Goal: Transaction & Acquisition: Obtain resource

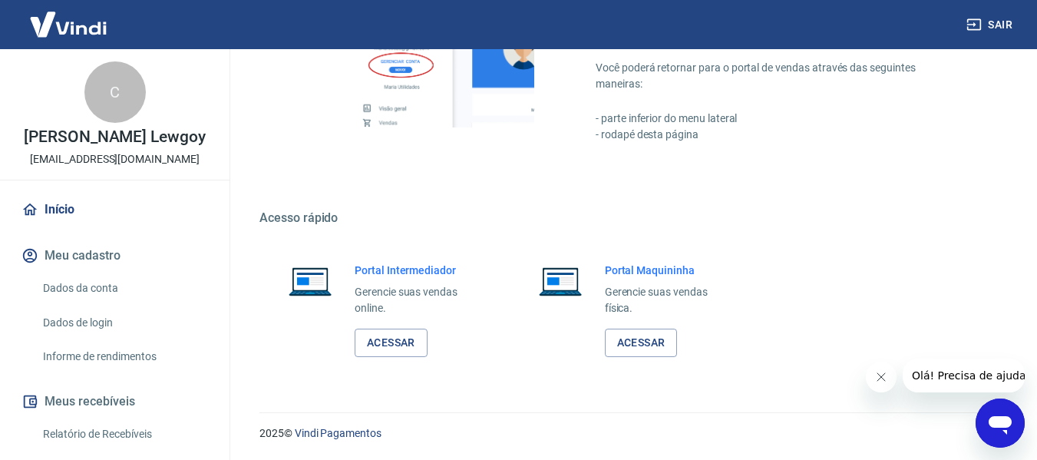
click at [80, 221] on link "Início" at bounding box center [114, 210] width 193 height 34
click at [418, 333] on link "Acessar" at bounding box center [391, 343] width 73 height 28
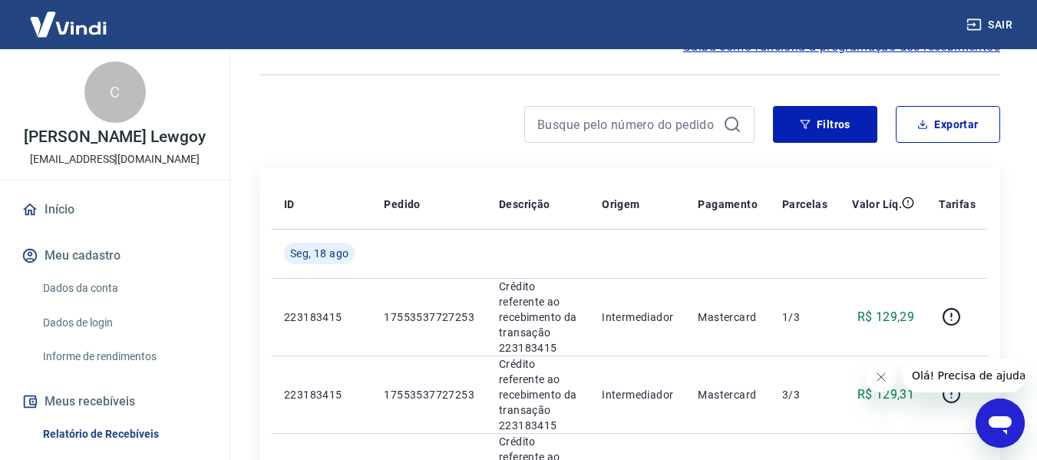
scroll to position [307, 0]
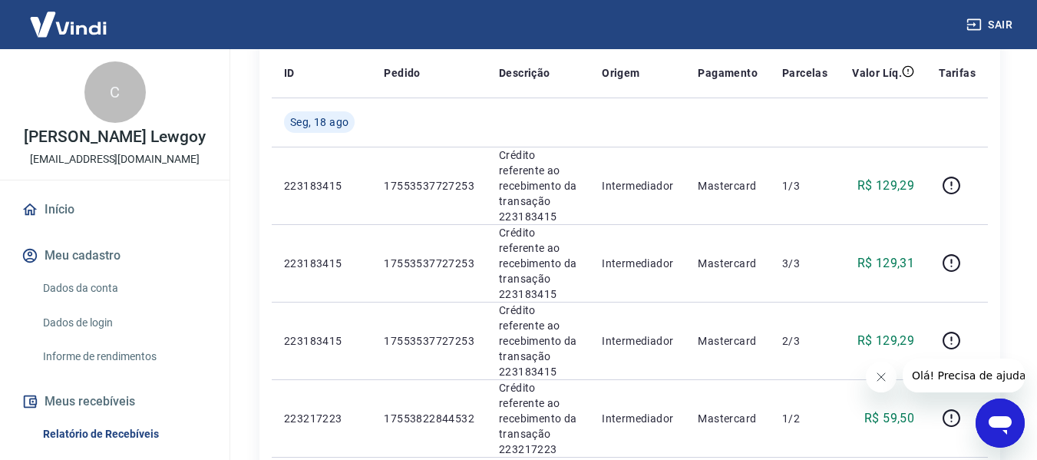
click at [84, 226] on link "Início" at bounding box center [114, 210] width 193 height 34
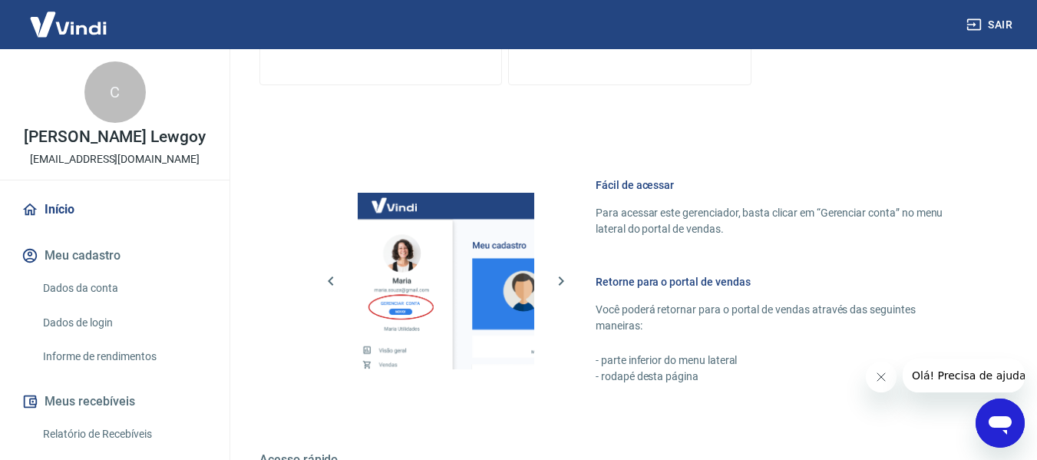
scroll to position [768, 0]
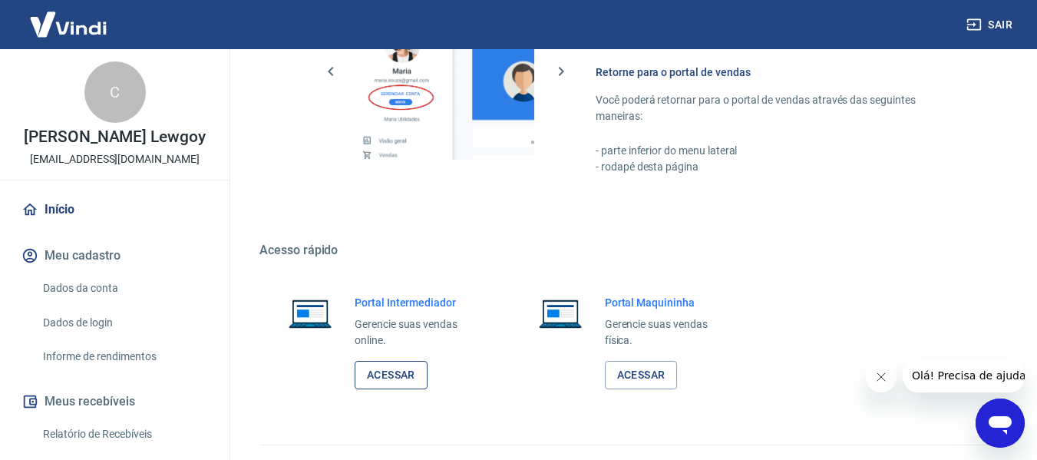
click at [396, 377] on link "Acessar" at bounding box center [391, 375] width 73 height 28
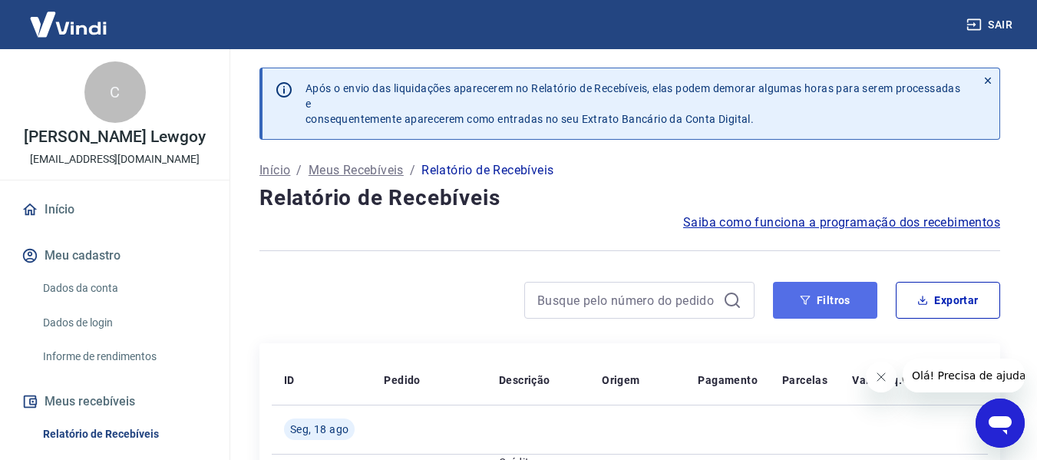
click at [846, 302] on button "Filtros" at bounding box center [825, 300] width 104 height 37
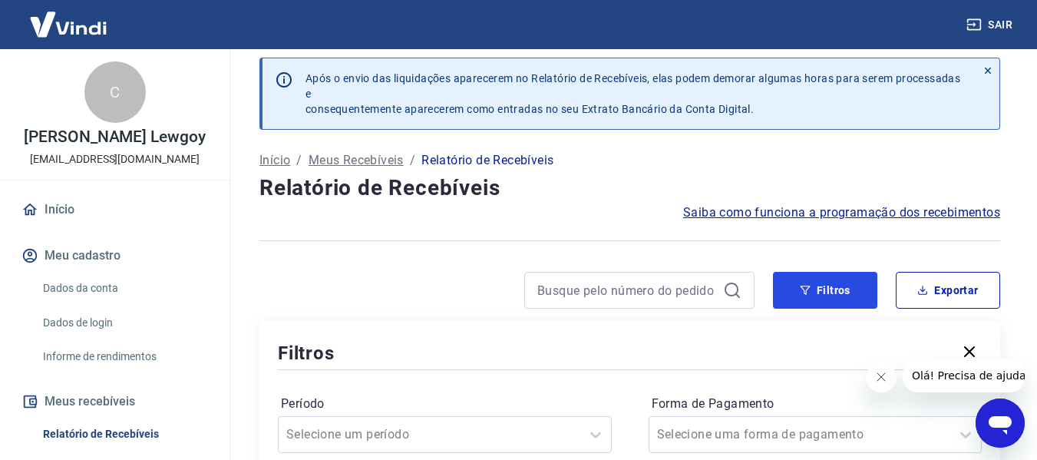
scroll to position [154, 0]
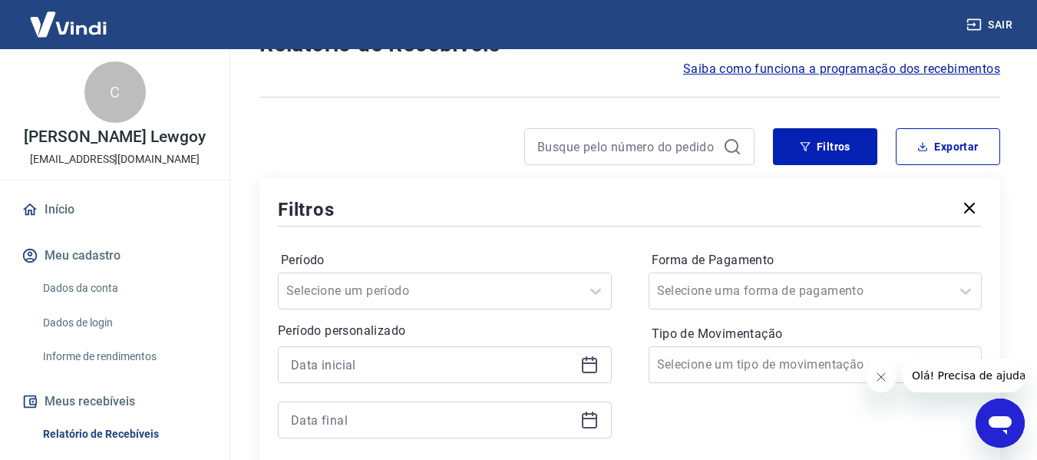
click at [590, 369] on icon at bounding box center [589, 364] width 18 height 18
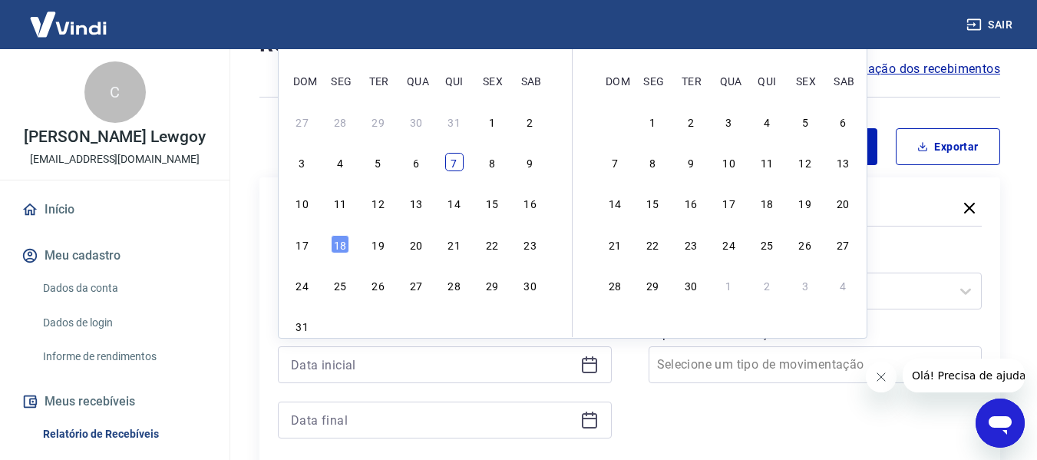
click at [455, 163] on div "7" at bounding box center [454, 162] width 18 height 18
type input "[DATE]"
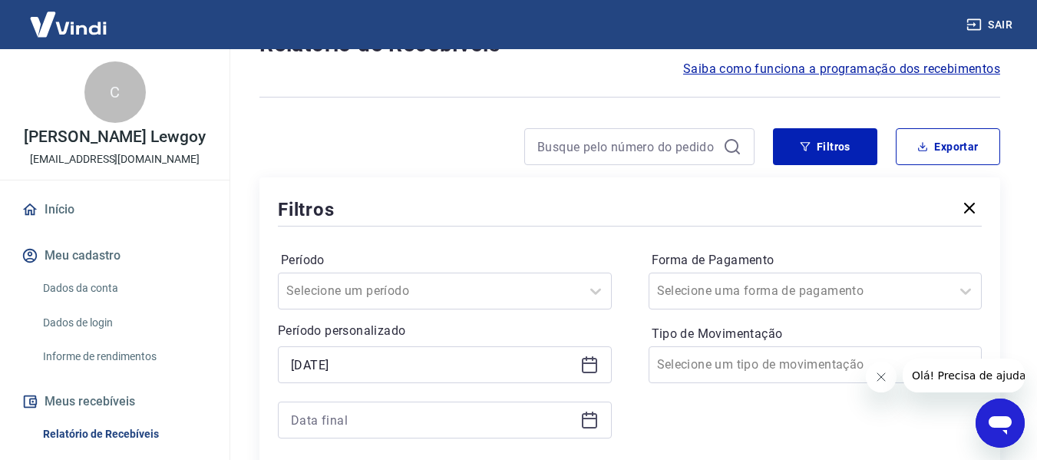
click at [588, 422] on icon at bounding box center [589, 420] width 18 height 18
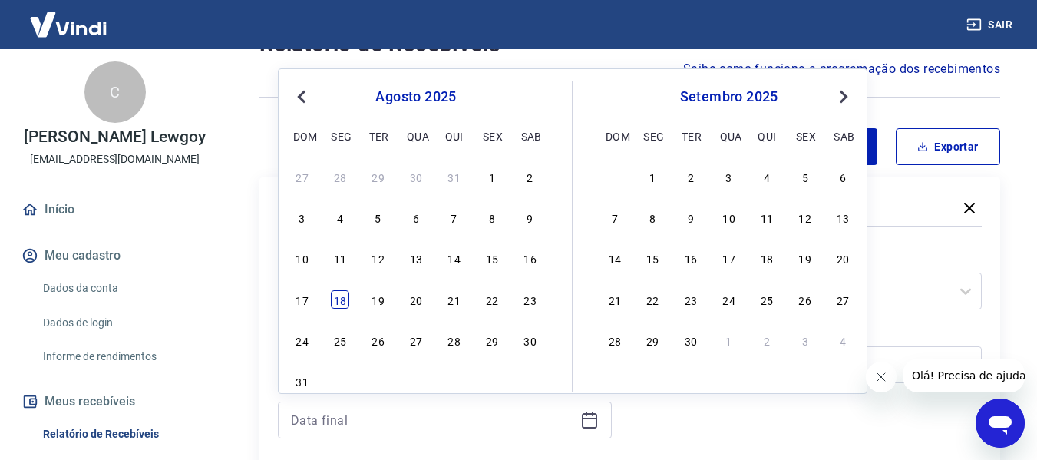
click at [341, 301] on div "18" at bounding box center [340, 299] width 18 height 18
type input "[DATE]"
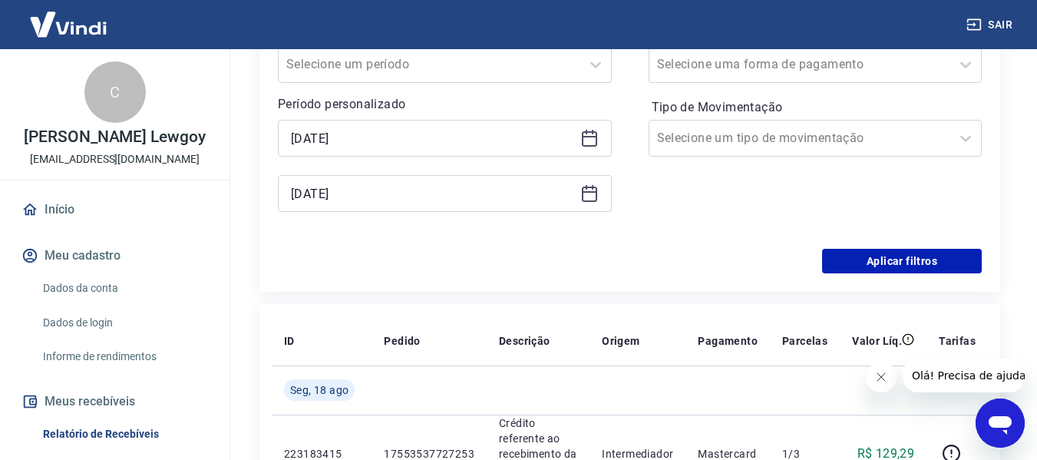
scroll to position [384, 0]
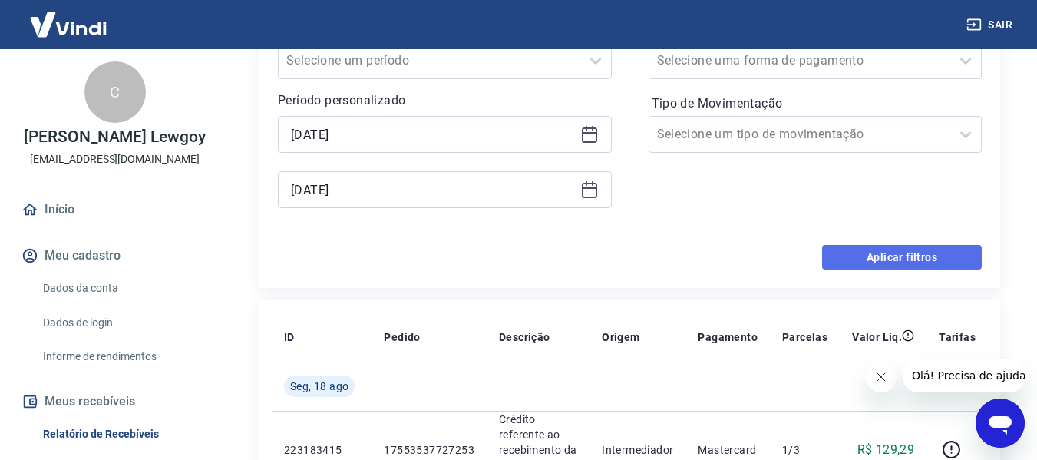
click at [904, 257] on button "Aplicar filtros" at bounding box center [902, 257] width 160 height 25
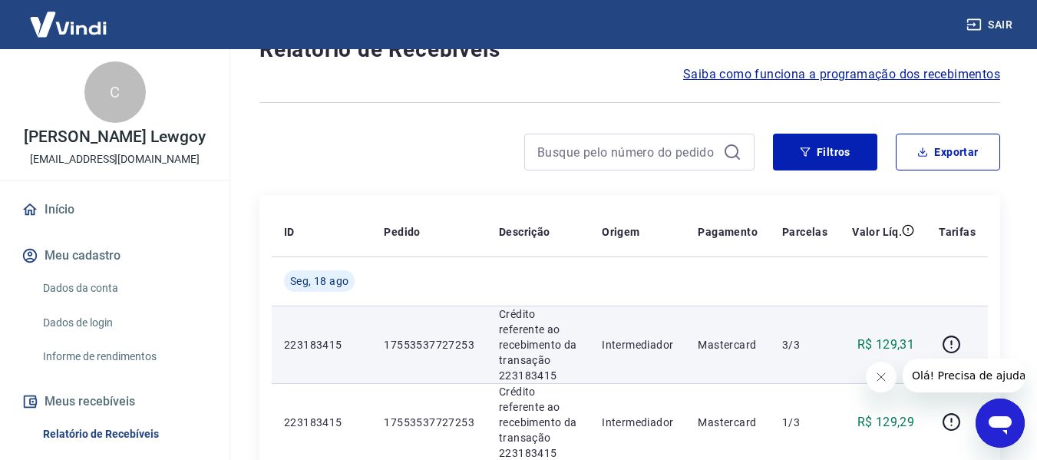
scroll to position [154, 0]
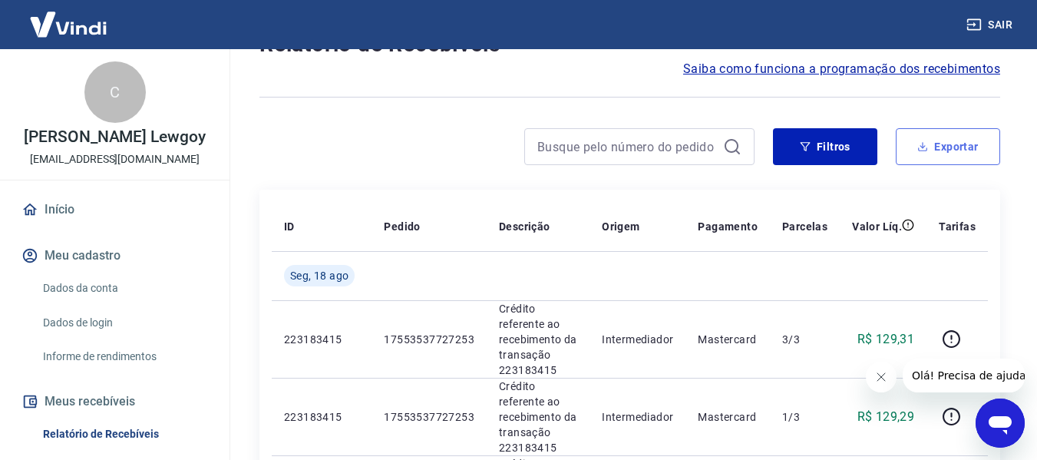
click at [940, 149] on button "Exportar" at bounding box center [948, 146] width 104 height 37
type input "[DATE]"
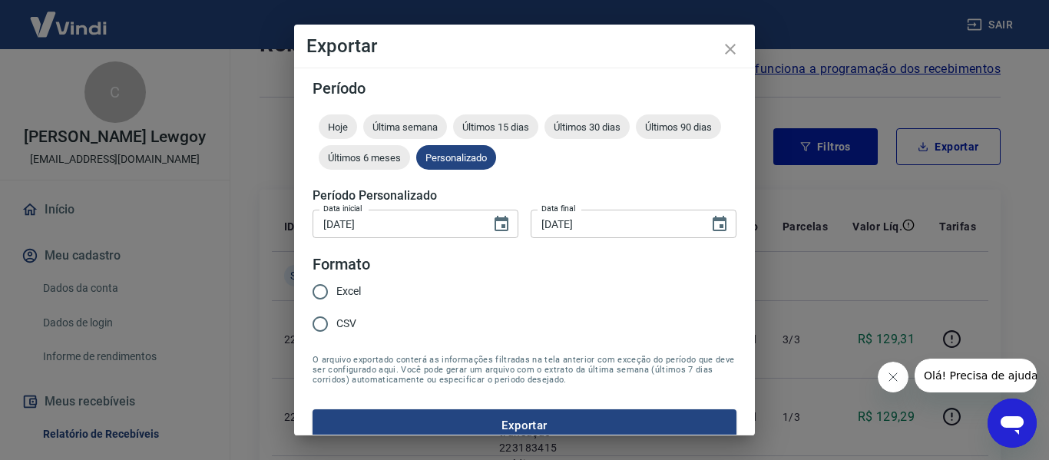
click at [345, 324] on span "CSV" at bounding box center [346, 324] width 20 height 16
click at [336, 324] on input "CSV" at bounding box center [320, 324] width 32 height 32
radio input "true"
drag, startPoint x: 397, startPoint y: 422, endPoint x: 452, endPoint y: 417, distance: 55.5
click at [398, 422] on button "Exportar" at bounding box center [524, 425] width 424 height 32
